Goal: Task Accomplishment & Management: Manage account settings

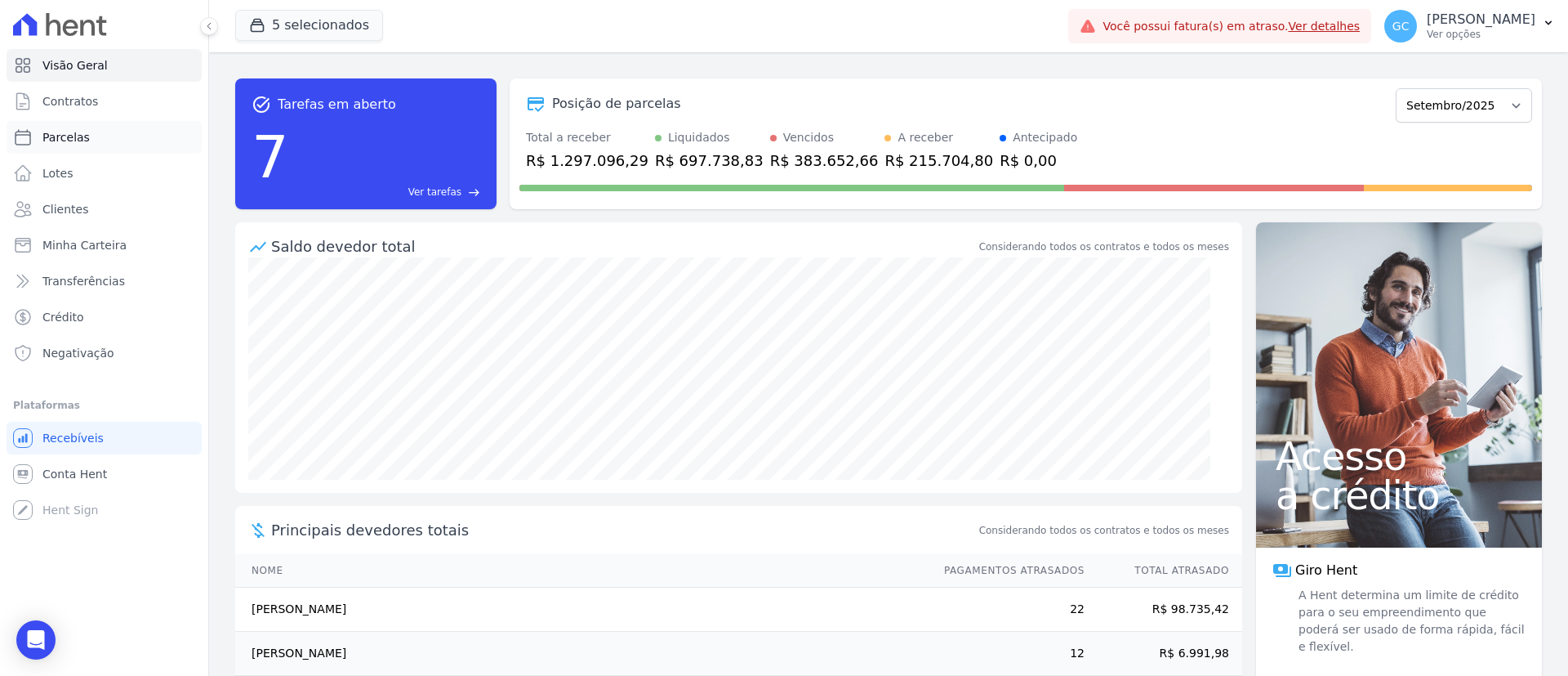
click at [62, 140] on span "Parcelas" at bounding box center [66, 137] width 48 height 16
select select
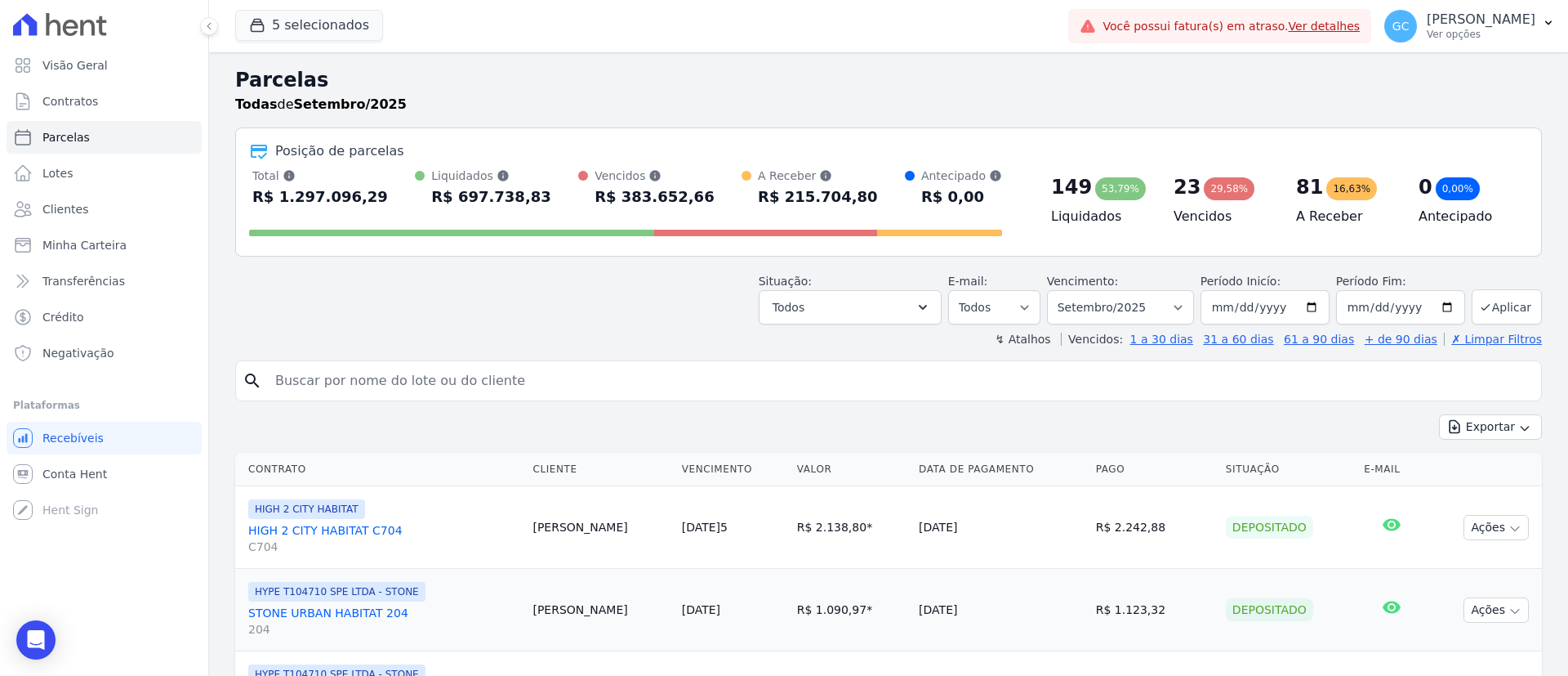
click at [478, 385] on input "search" at bounding box center [899, 380] width 1269 height 33
paste input "[PERSON_NAME] [PERSON_NAME] [PERSON_NAME]"
type input "[PERSON_NAME] [PERSON_NAME] [PERSON_NAME]"
select select
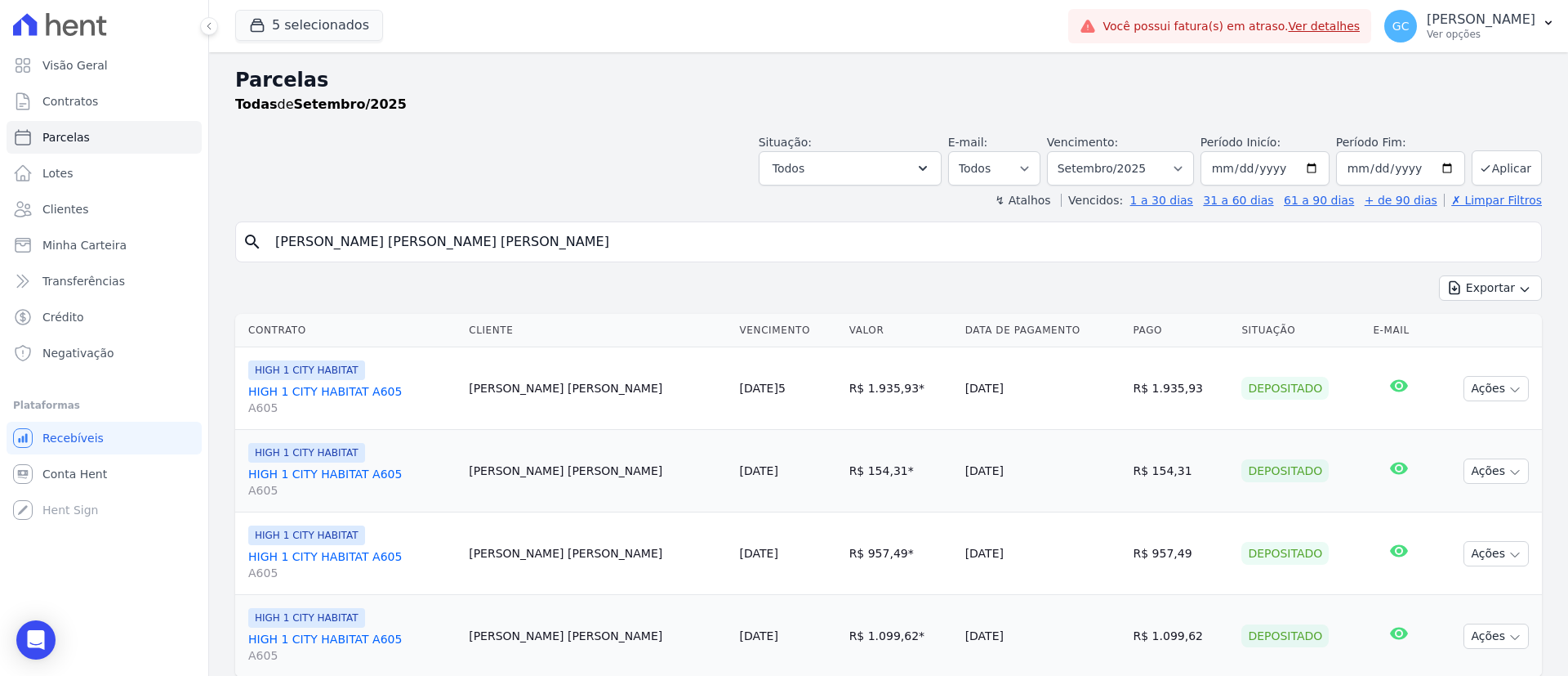
click at [365, 383] on link "HIGH 1 CITY HABITAT A605 A605" at bounding box center [352, 400] width 207 height 33
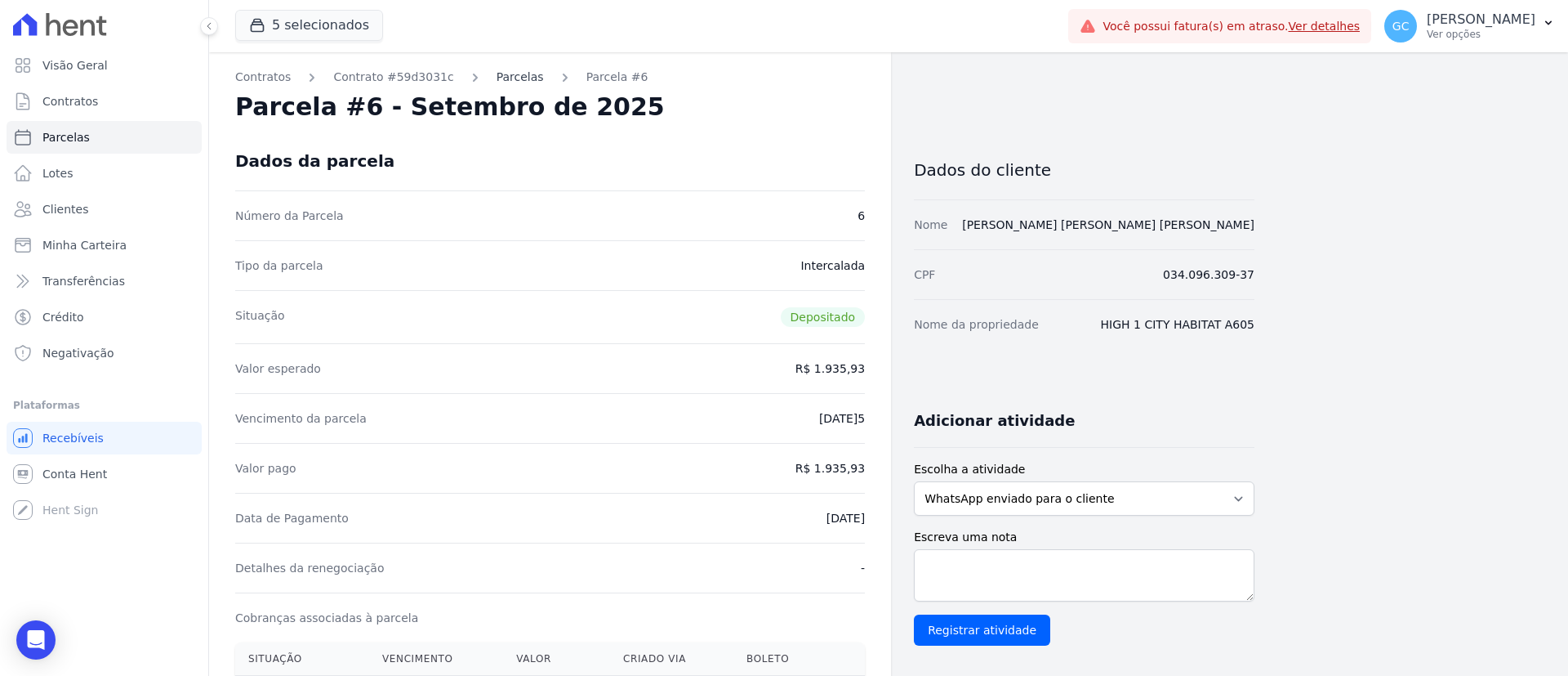
click at [503, 70] on link "Parcelas" at bounding box center [520, 77] width 48 height 17
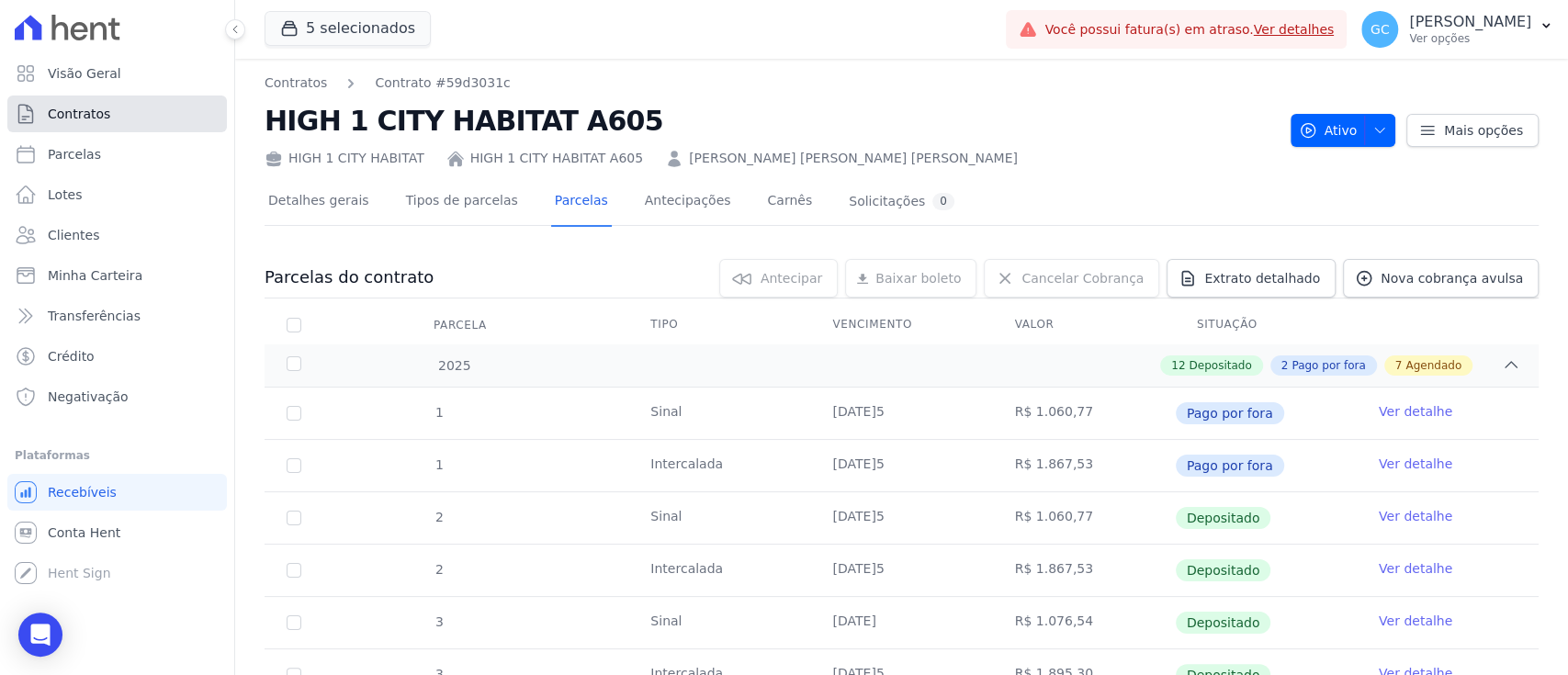
click at [58, 116] on span "Contratos" at bounding box center [79, 113] width 62 height 19
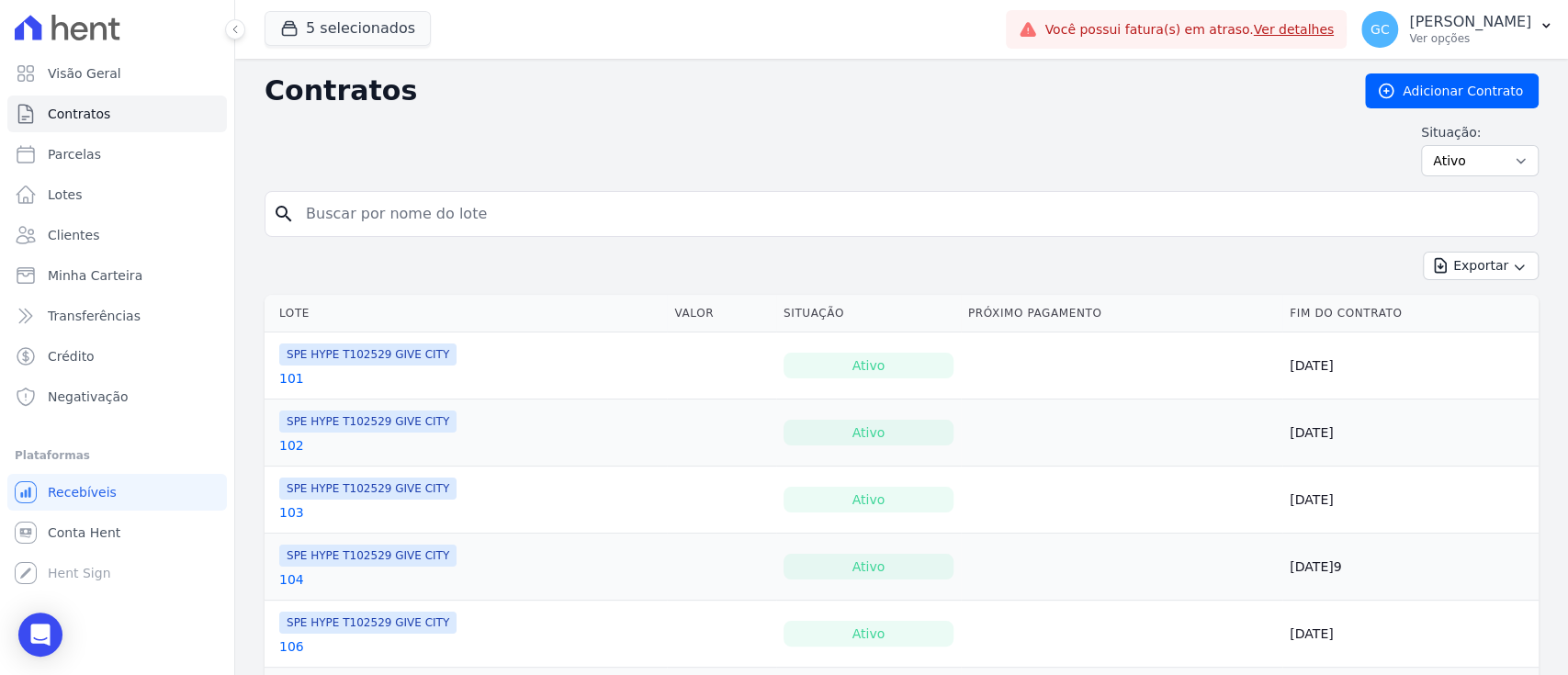
click at [446, 214] on input "search" at bounding box center [913, 214] width 1236 height 37
paste input "[PERSON_NAME] [PERSON_NAME] [PERSON_NAME] [PERSON_NAME]"
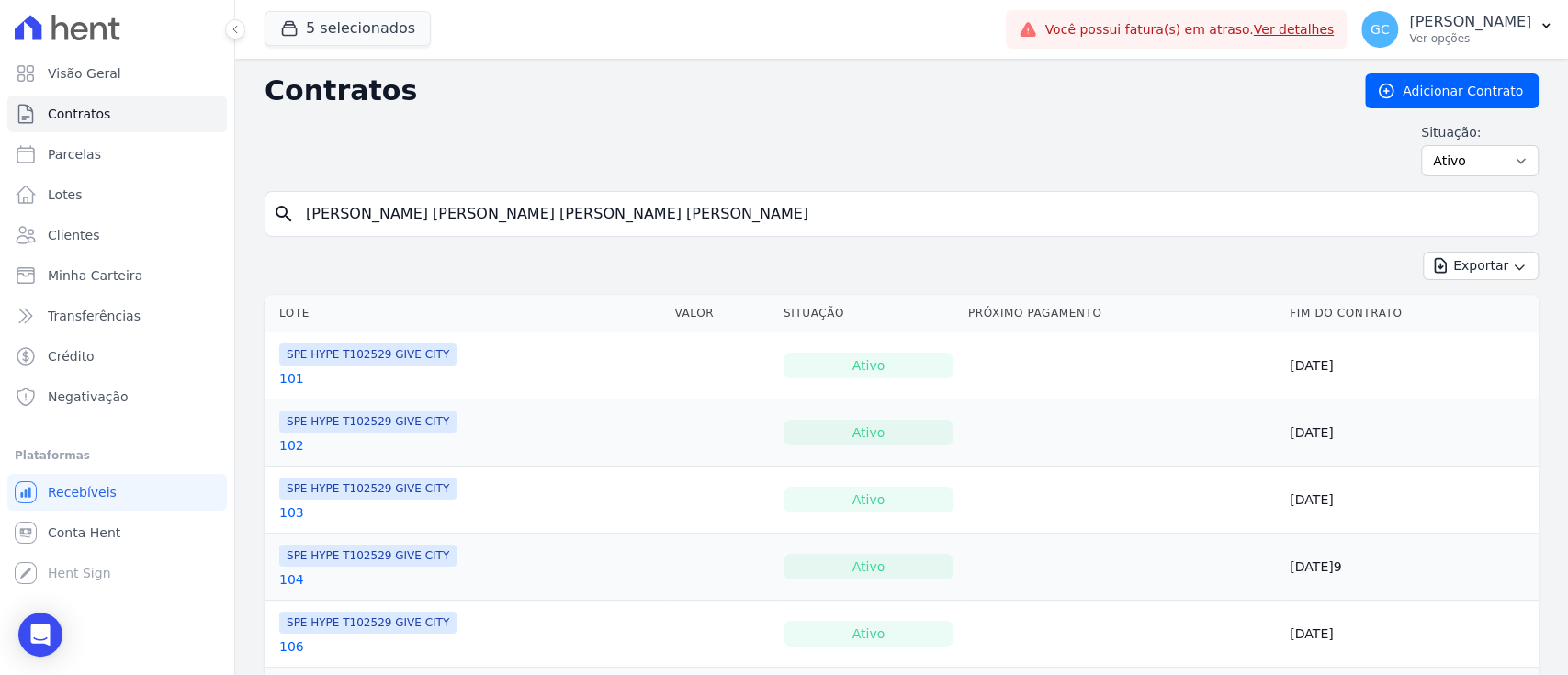
type input "[PERSON_NAME] [PERSON_NAME] [PERSON_NAME] [PERSON_NAME]"
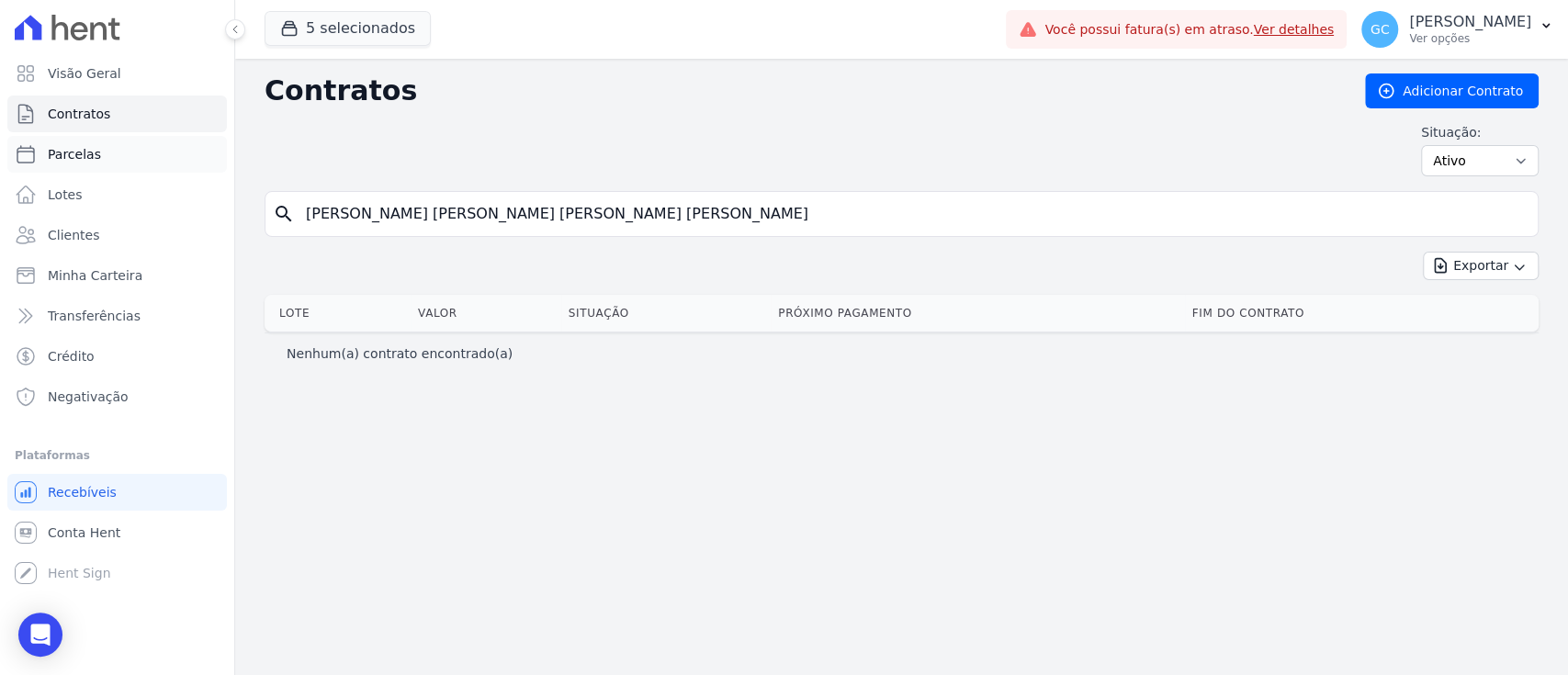
click at [68, 158] on span "Parcelas" at bounding box center [74, 154] width 54 height 19
select select
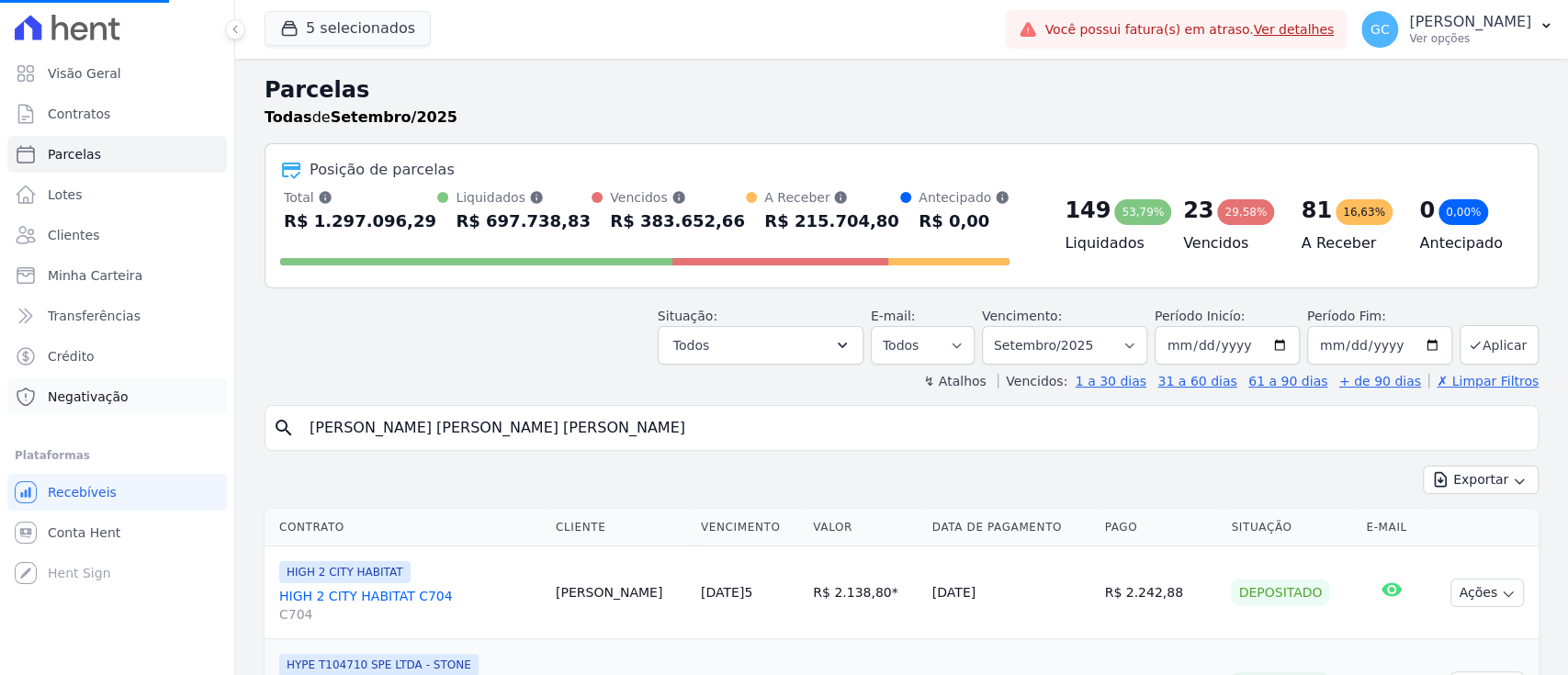
drag, startPoint x: 520, startPoint y: 426, endPoint x: 185, endPoint y: 400, distance: 336.0
click at [185, 400] on div "Visão Geral Contratos [GEOGRAPHIC_DATA] Lotes Clientes Minha Carteira Transferê…" at bounding box center [784, 337] width 1568 height 675
select select
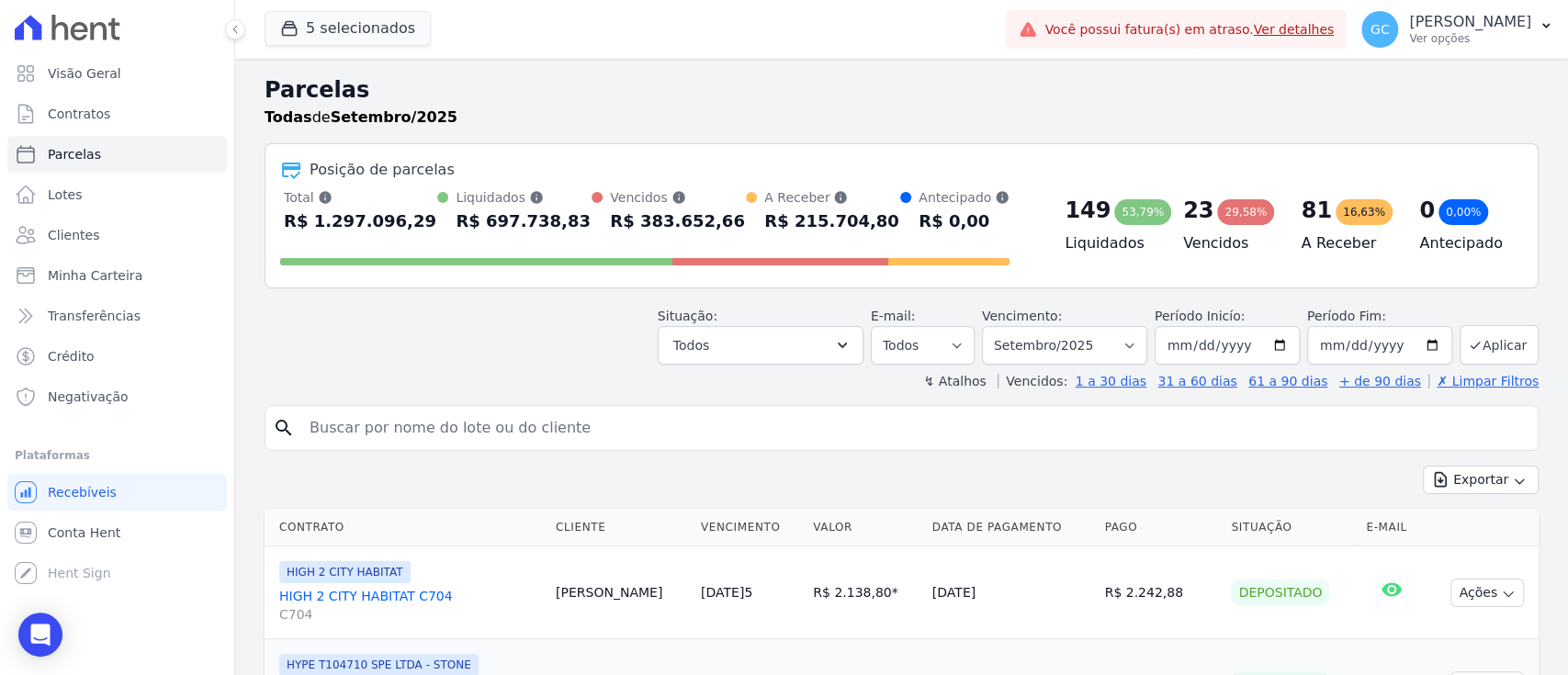
click at [463, 436] on input "search" at bounding box center [914, 428] width 1232 height 37
paste input "[PERSON_NAME] [PERSON_NAME] [PERSON_NAME] [PERSON_NAME]"
type input "[PERSON_NAME] [PERSON_NAME] [PERSON_NAME] [PERSON_NAME]"
select select
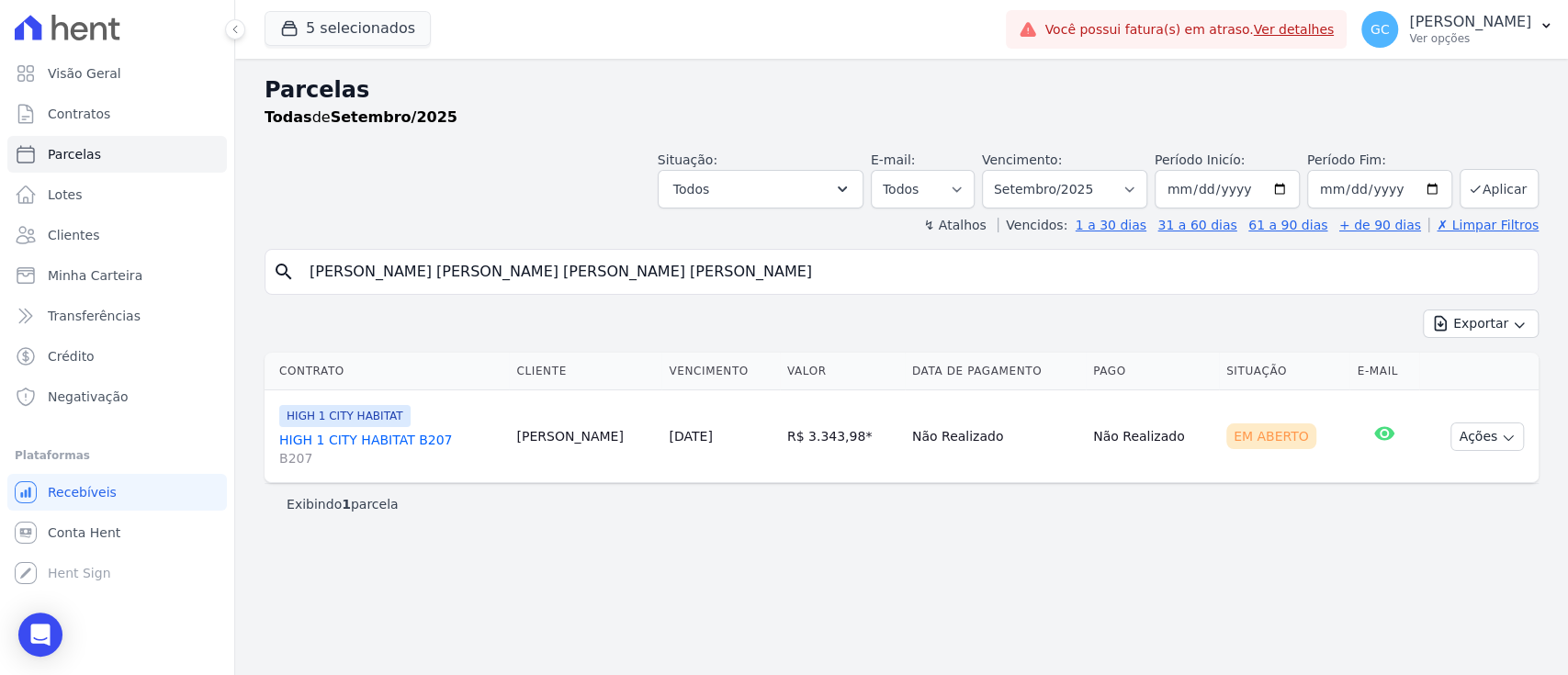
click at [377, 431] on link "HIGH 1 CITY HABITAT B207 B207" at bounding box center [391, 449] width 222 height 37
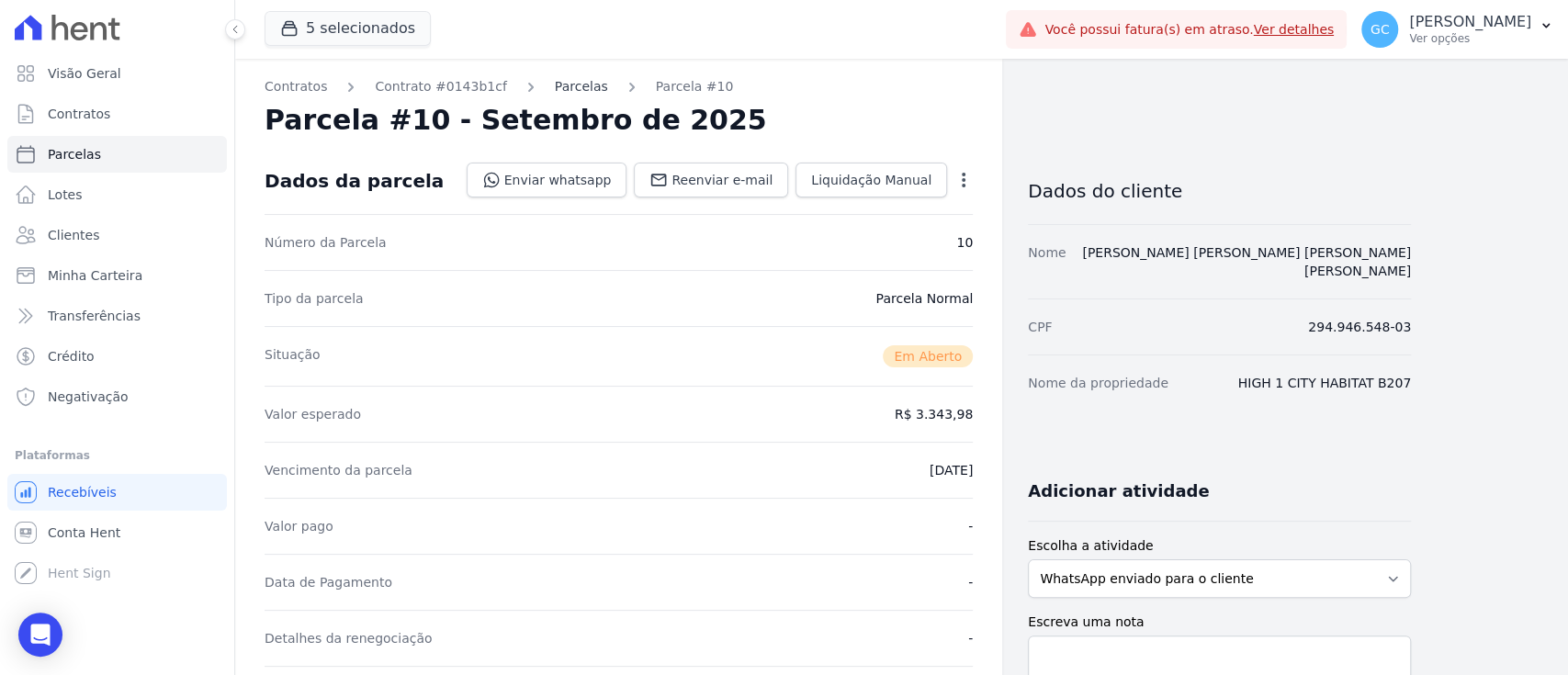
click at [569, 86] on link "Parcelas" at bounding box center [581, 87] width 54 height 19
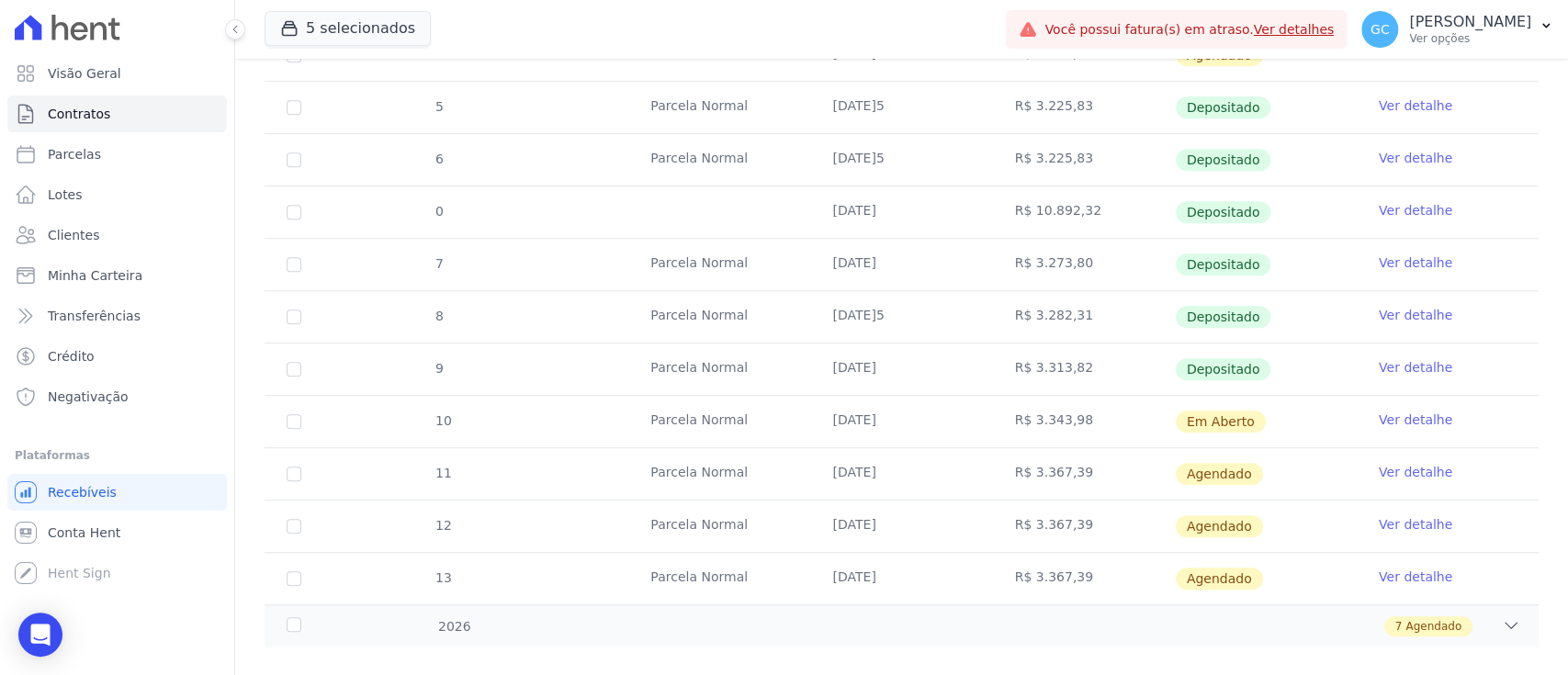
scroll to position [612, 0]
drag, startPoint x: 872, startPoint y: 425, endPoint x: 1355, endPoint y: 418, distance: 483.1
click at [1355, 418] on tr "10 [GEOGRAPHIC_DATA] [DATE]5 R$ 3.343,98 Em [GEOGRAPHIC_DATA] Ver detalhe" at bounding box center [900, 420] width 1274 height 53
click at [1379, 413] on link "Ver detalhe" at bounding box center [1415, 418] width 73 height 19
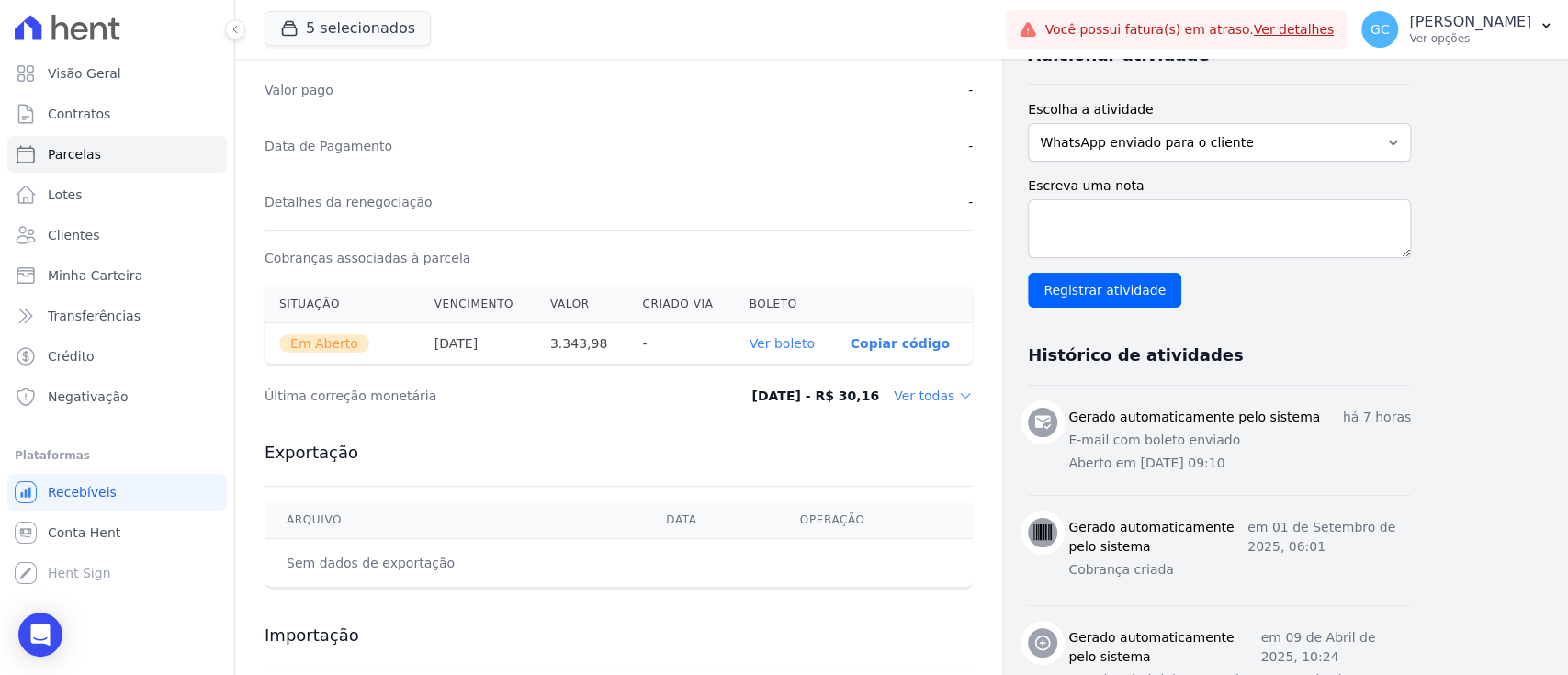
scroll to position [489, 0]
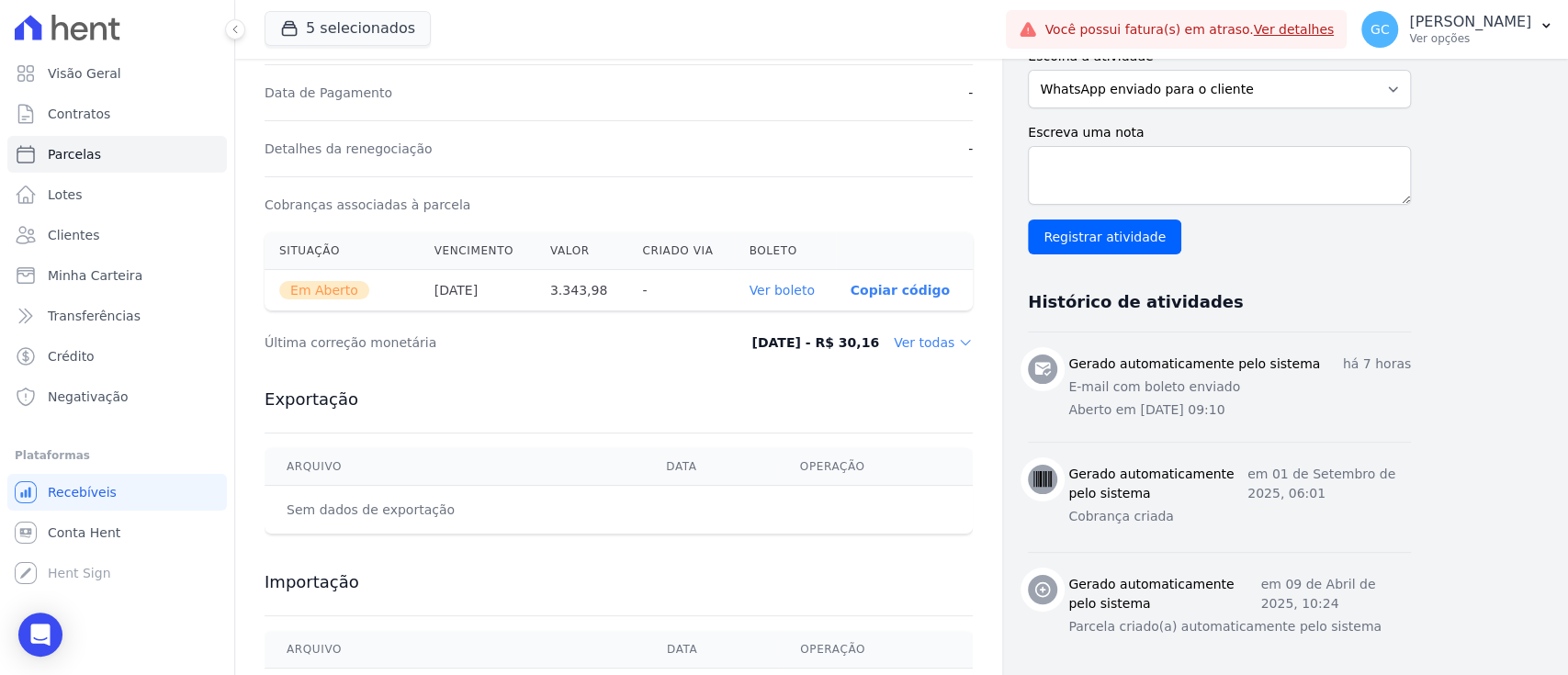
click at [787, 294] on link "Ver boleto" at bounding box center [781, 289] width 65 height 15
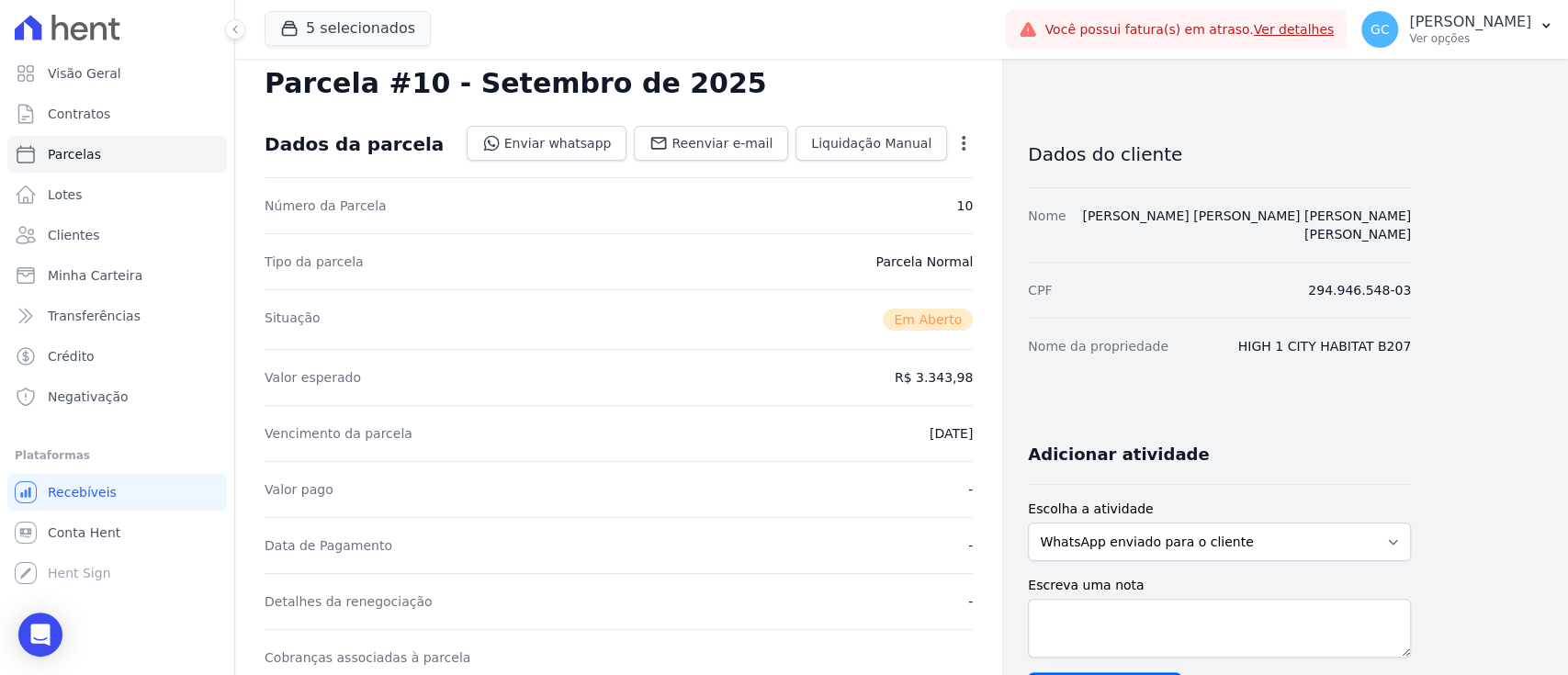
scroll to position [0, 0]
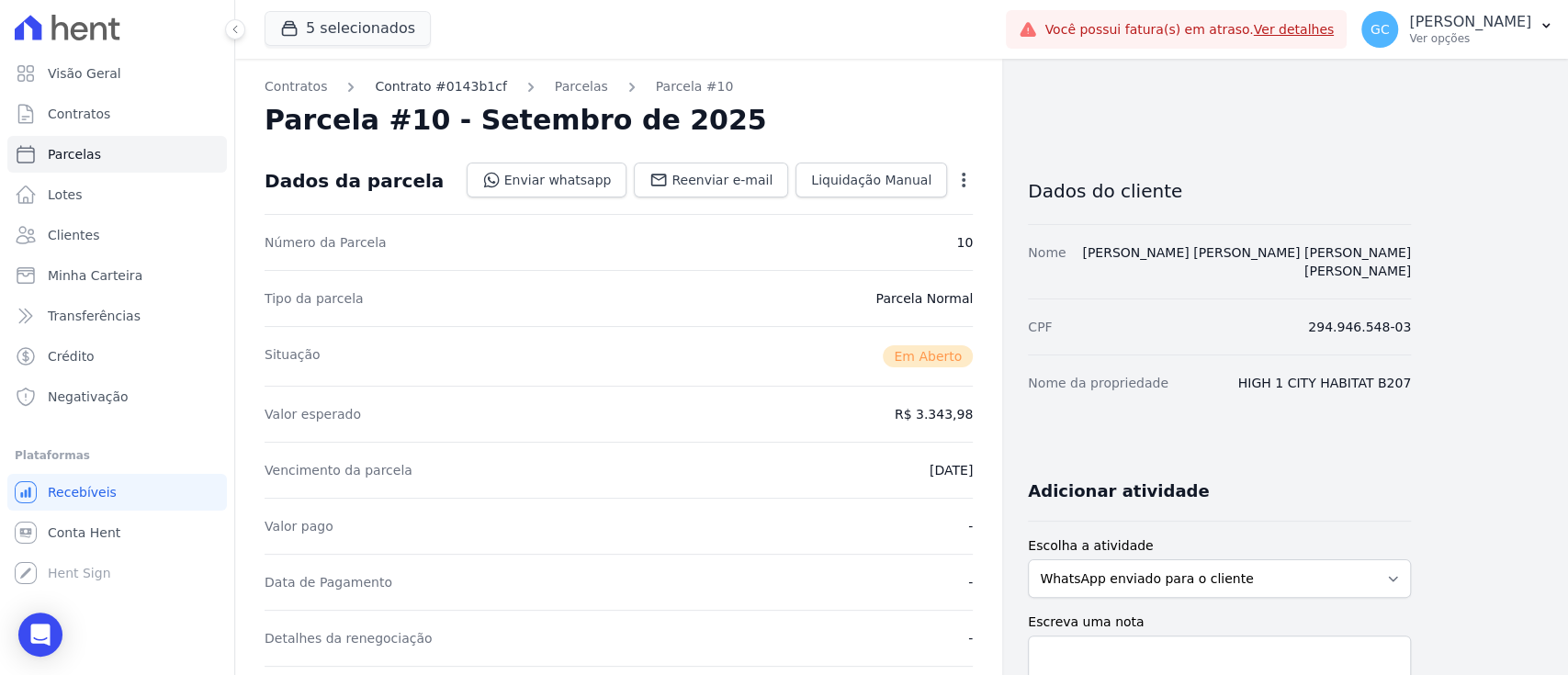
click at [442, 86] on link "Contrato #0143b1cf" at bounding box center [440, 87] width 132 height 19
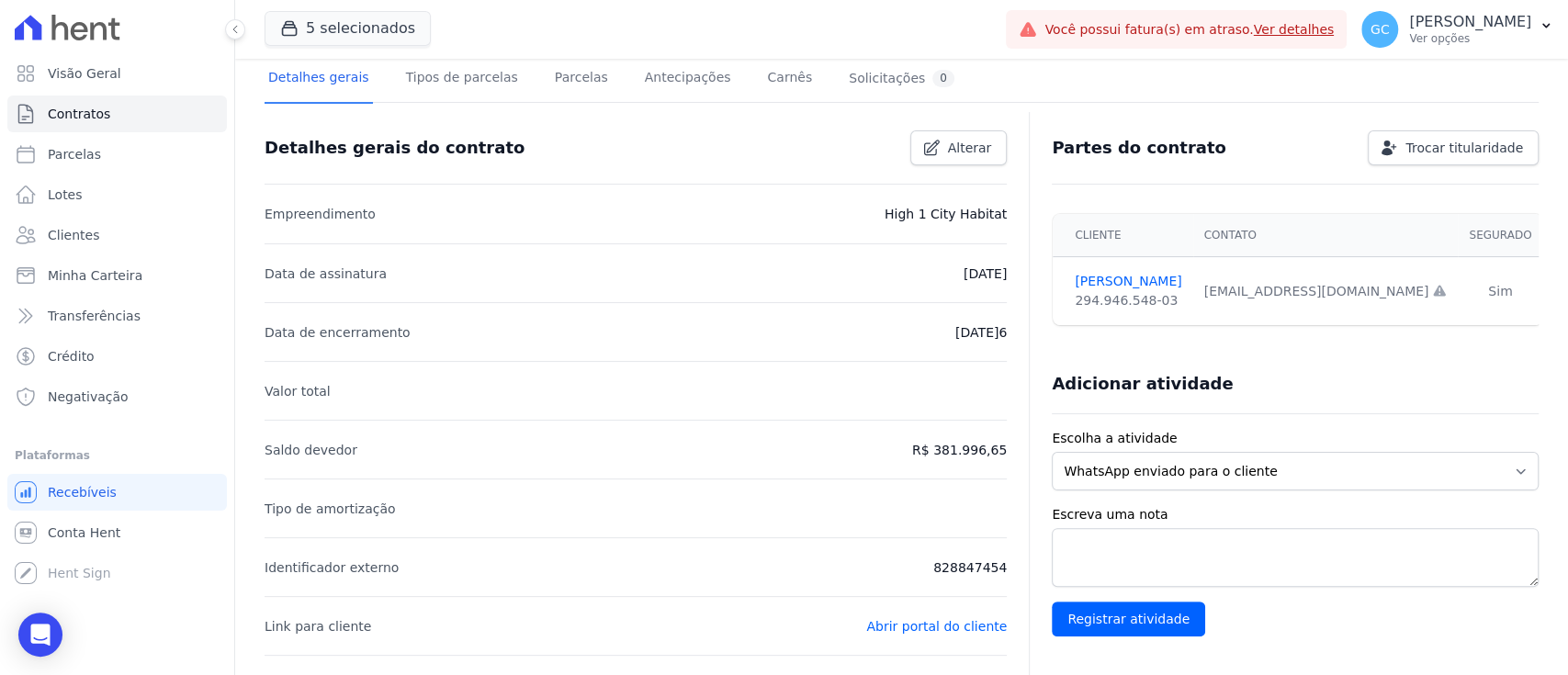
scroll to position [122, 0]
click at [1142, 276] on link "[PERSON_NAME]" at bounding box center [1128, 282] width 106 height 19
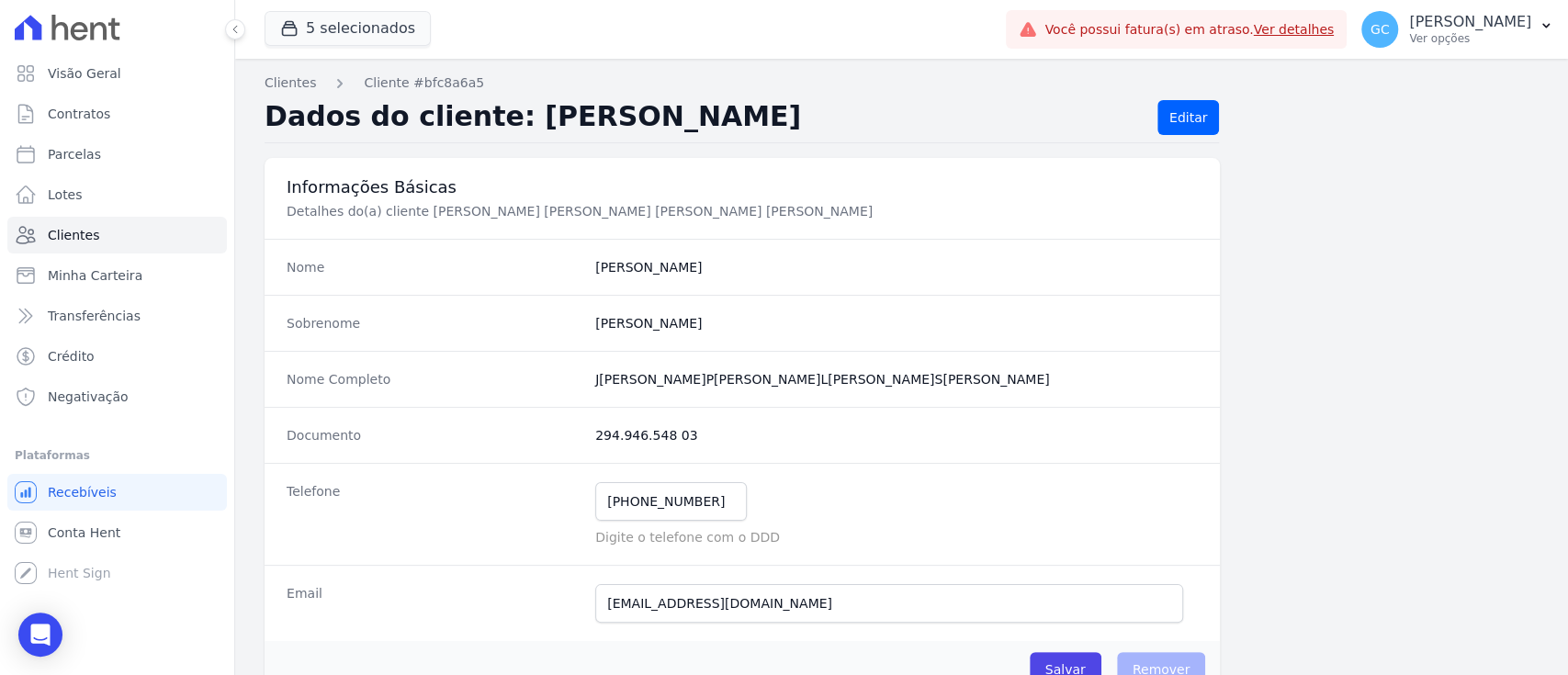
scroll to position [122, 0]
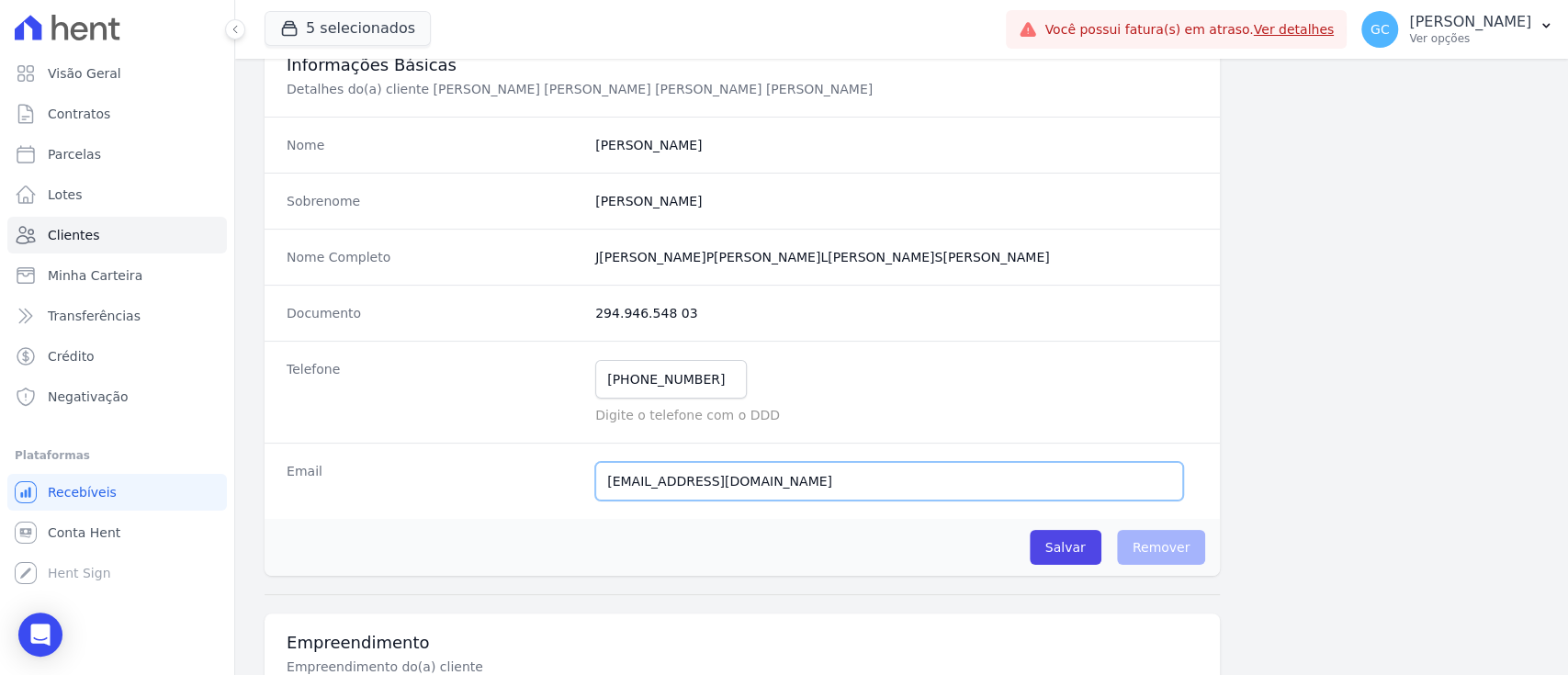
click at [844, 485] on input "[EMAIL_ADDRESS][DOMAIN_NAME]" at bounding box center [889, 481] width 588 height 39
drag, startPoint x: 846, startPoint y: 484, endPoint x: 363, endPoint y: 492, distance: 483.1
click at [374, 492] on div "Email [EMAIL_ADDRESS][DOMAIN_NAME] Email confirmado." at bounding box center [742, 480] width 955 height 76
paste input "J"
drag, startPoint x: 606, startPoint y: 478, endPoint x: 586, endPoint y: 482, distance: 20.4
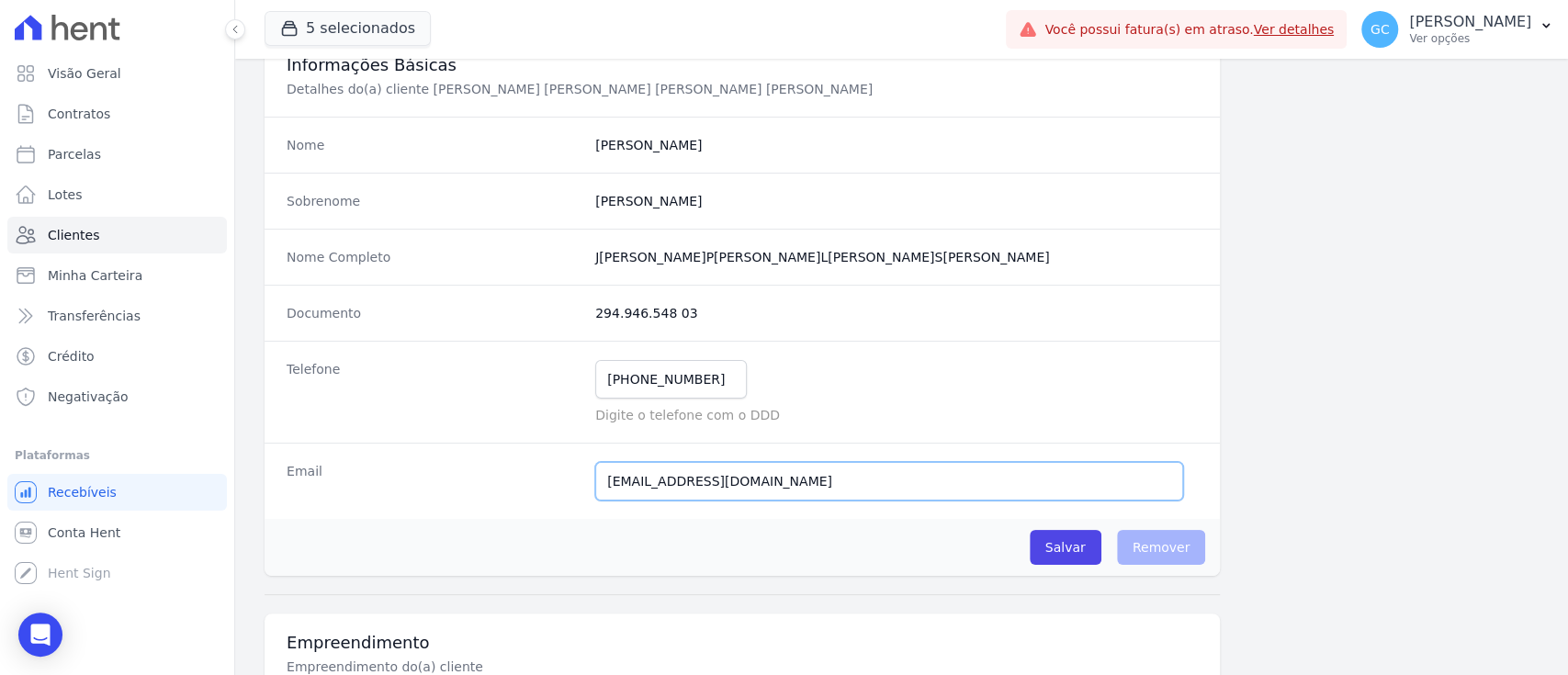
click at [586, 481] on div "Email [EMAIL_ADDRESS][DOMAIN_NAME] Email confirmado." at bounding box center [742, 480] width 955 height 76
type input "[EMAIL_ADDRESS][DOMAIN_NAME]"
click at [1053, 544] on input "Salvar" at bounding box center [1066, 547] width 72 height 35
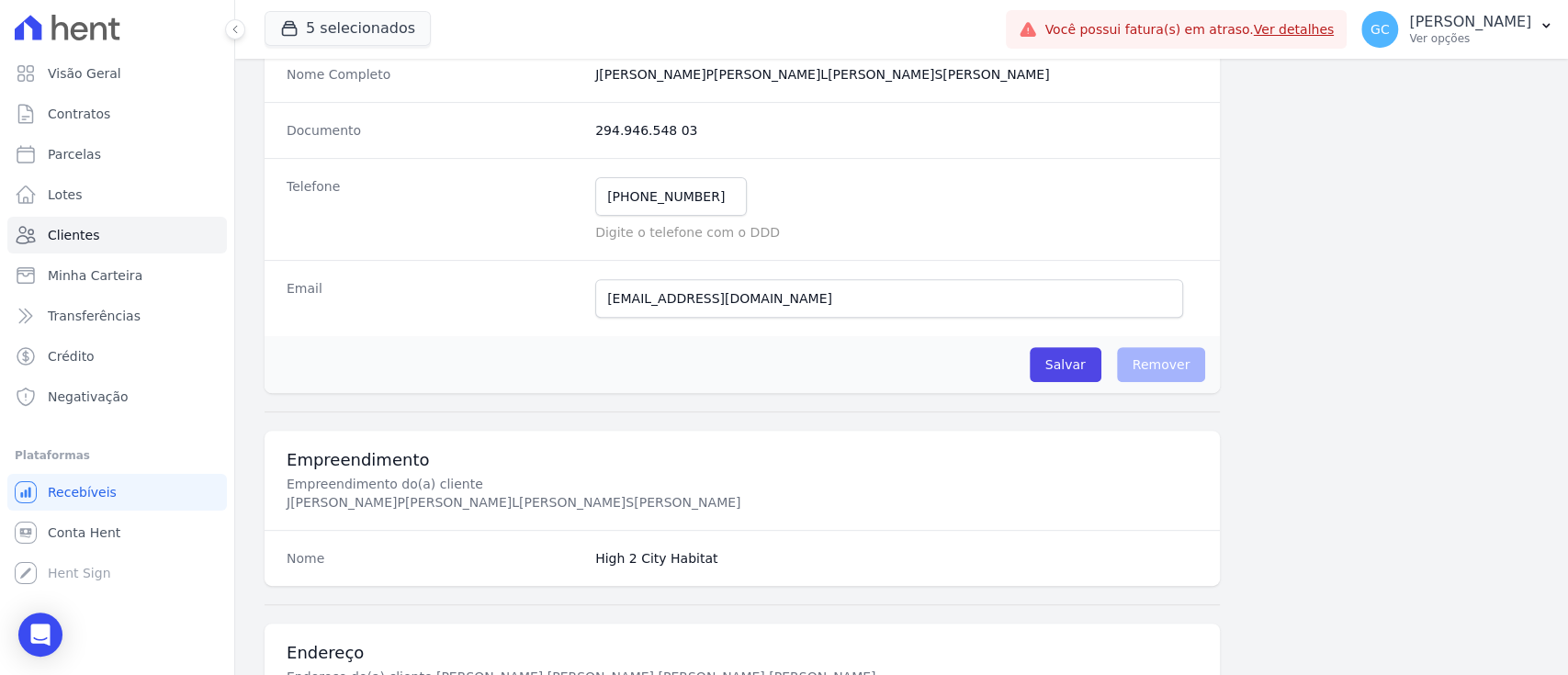
scroll to position [305, 0]
click at [1085, 371] on input "Salvar" at bounding box center [1066, 364] width 72 height 35
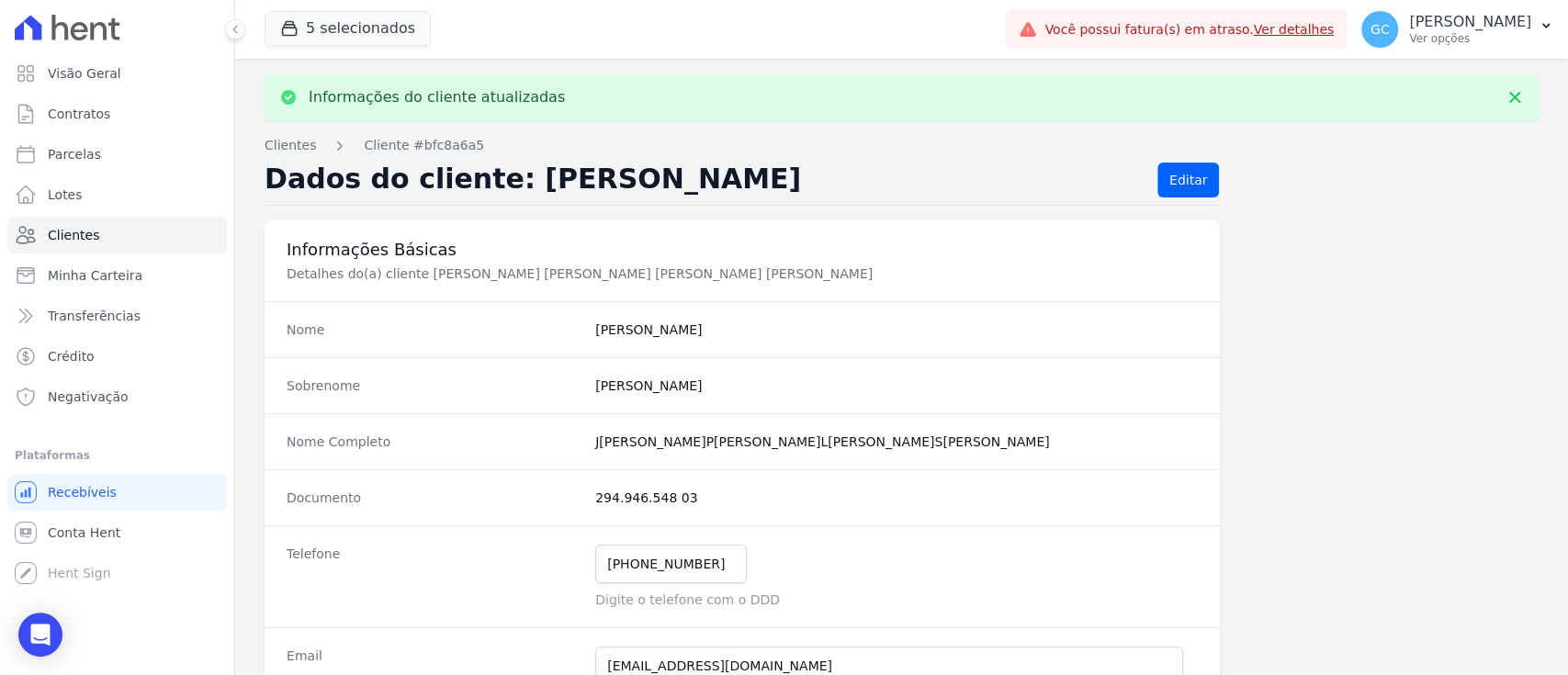
click at [959, 354] on div "Nome J[PERSON_NAME]" at bounding box center [742, 329] width 955 height 56
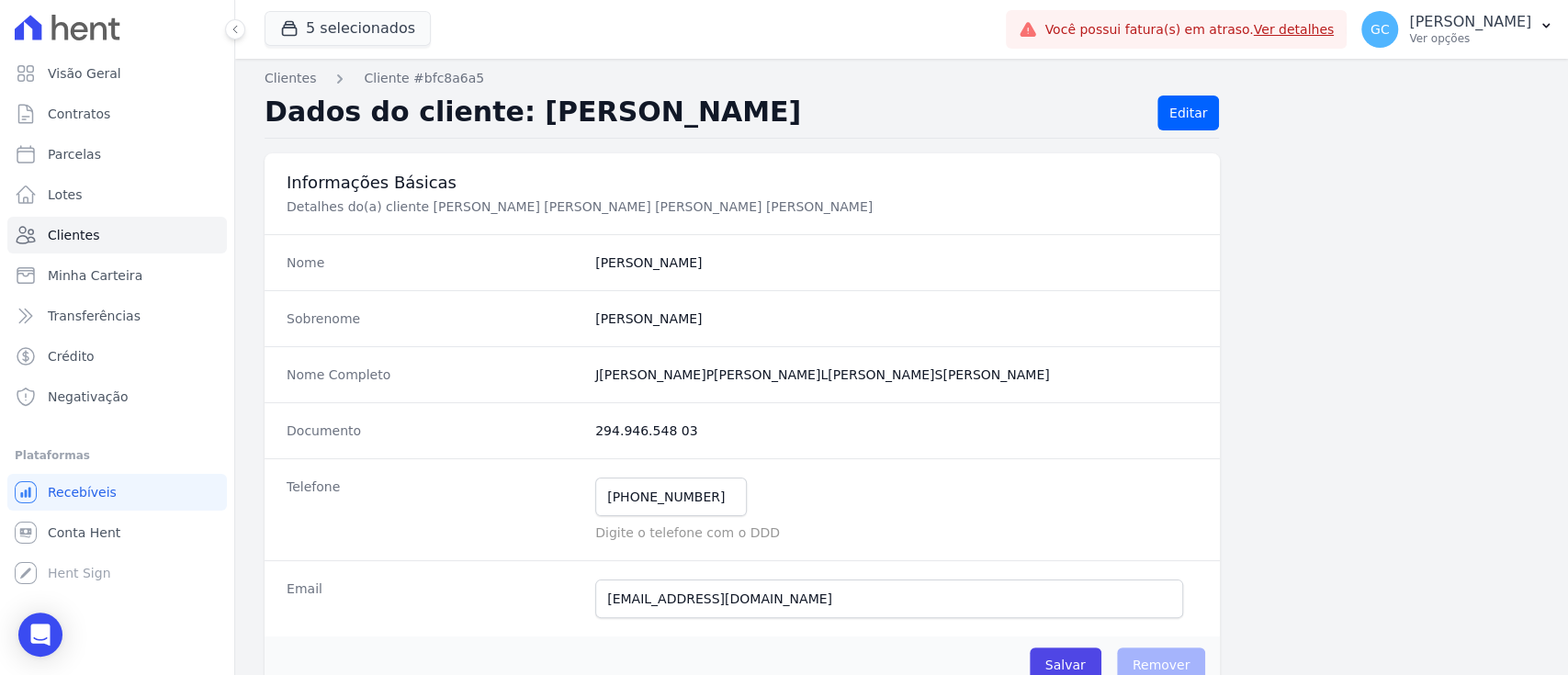
scroll to position [0, 0]
